Goal: Transaction & Acquisition: Subscribe to service/newsletter

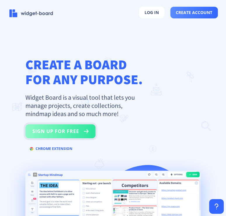
click at [79, 135] on button "sign up for free" at bounding box center [60, 131] width 70 height 14
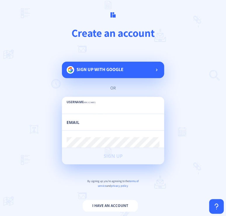
type input "r"
type input "RKI_"
click at [104, 123] on input "email" at bounding box center [113, 125] width 93 height 11
click at [152, 104] on input "RKI_" at bounding box center [113, 108] width 93 height 11
click at [117, 121] on input "email" at bounding box center [113, 125] width 93 height 11
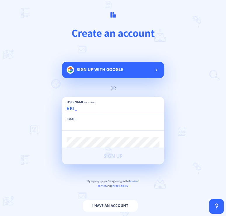
drag, startPoint x: 105, startPoint y: 117, endPoint x: 109, endPoint y: 115, distance: 4.1
click at [109, 115] on div "Email" at bounding box center [113, 122] width 93 height 16
click at [108, 111] on input "RKI_" at bounding box center [113, 108] width 93 height 11
click at [90, 127] on input "email" at bounding box center [113, 125] width 93 height 11
type input "[EMAIL_ADDRESS][DOMAIN_NAME]"
